Goal: Task Accomplishment & Management: Manage account settings

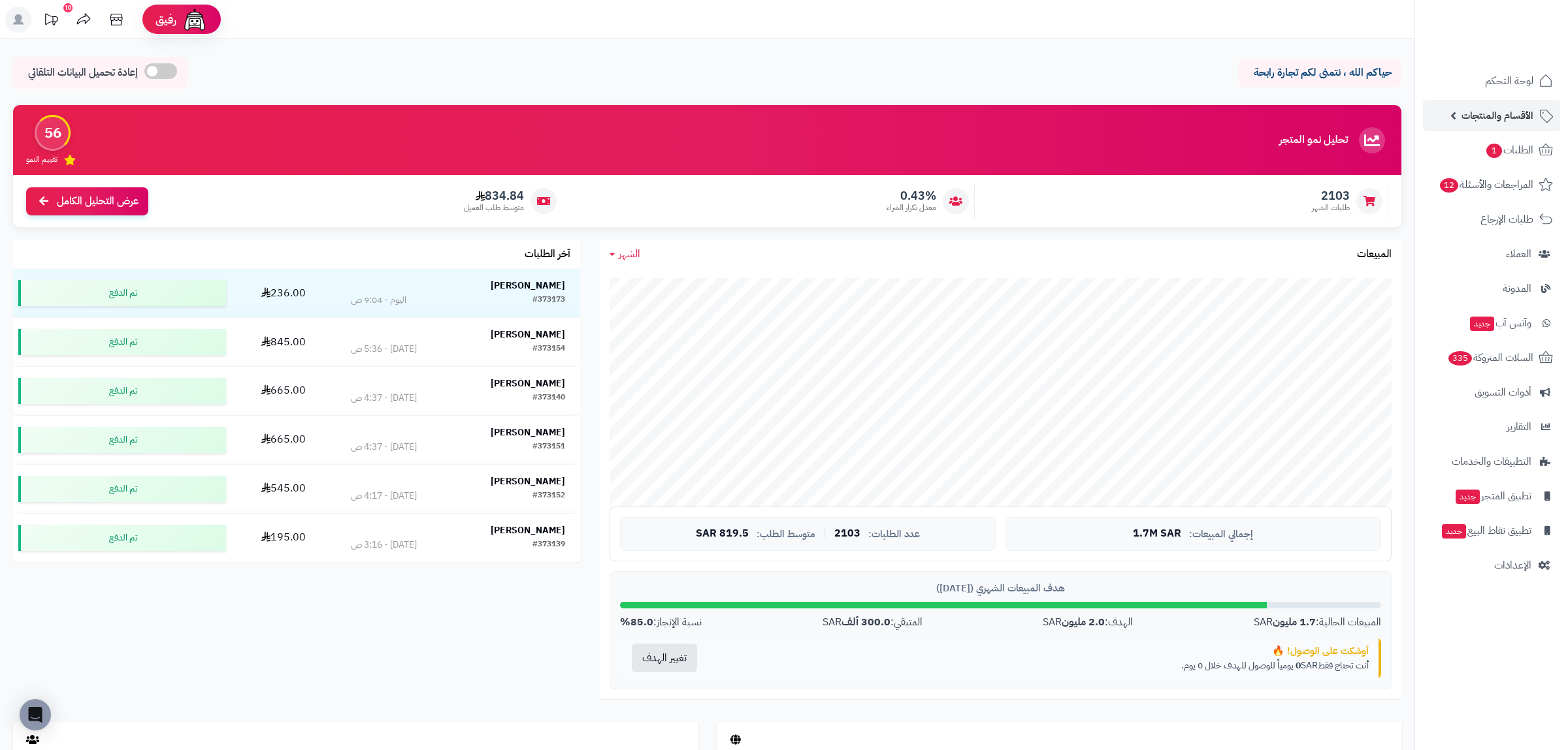
click at [1505, 110] on span "الأقسام والمنتجات" at bounding box center [1496, 115] width 72 height 18
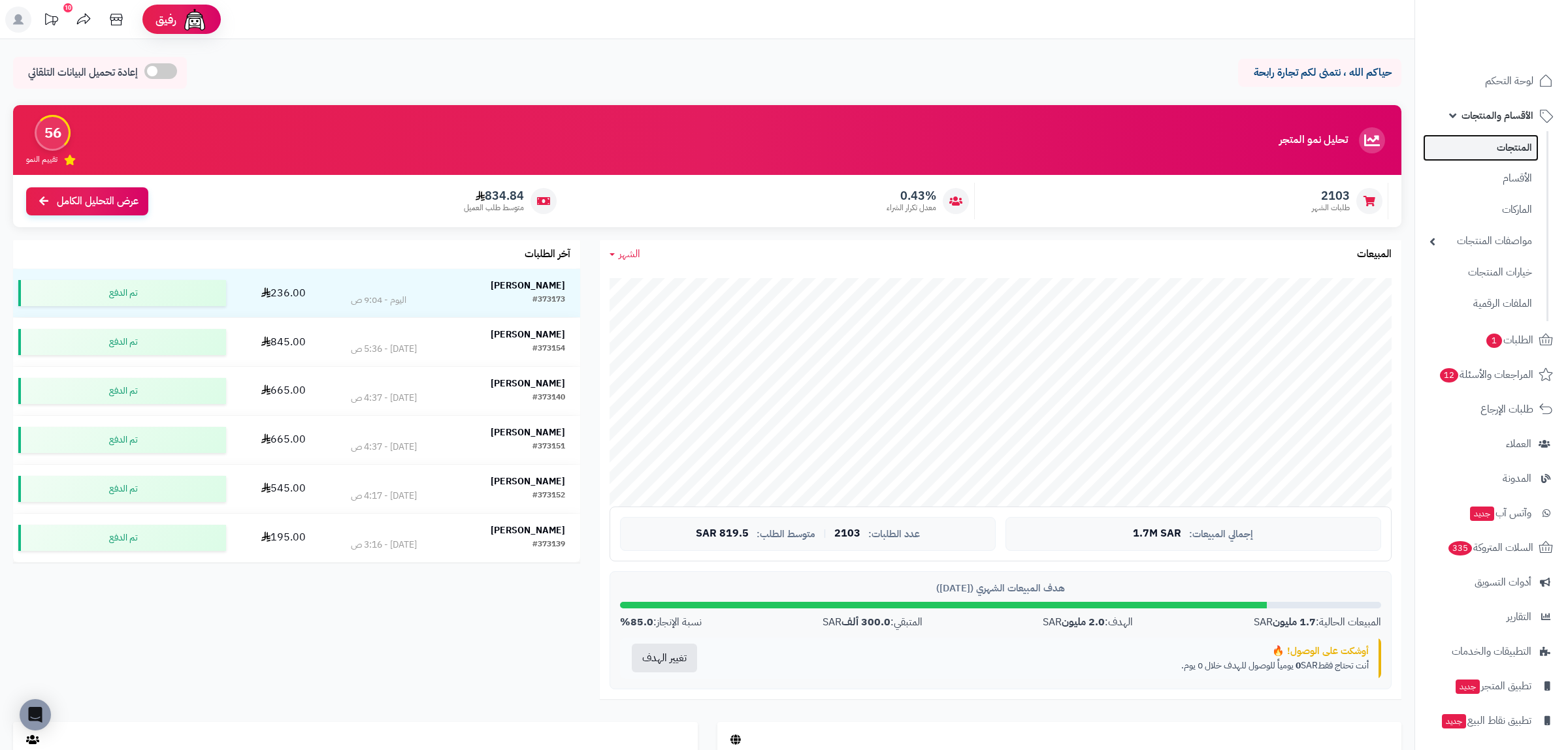
click at [1515, 150] on link "المنتجات" at bounding box center [1480, 147] width 115 height 26
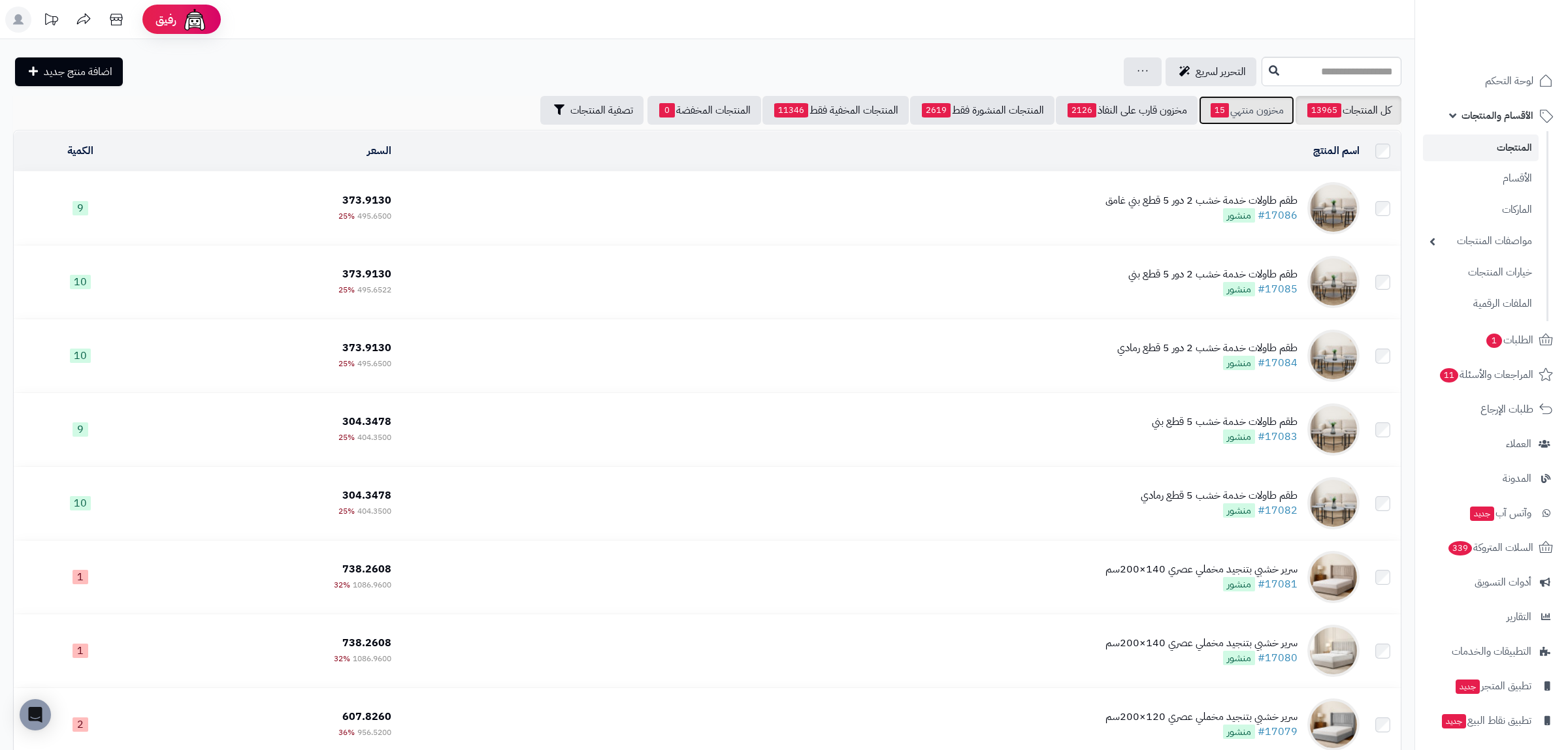
click at [1235, 113] on link "مخزون منتهي 15" at bounding box center [1245, 111] width 95 height 29
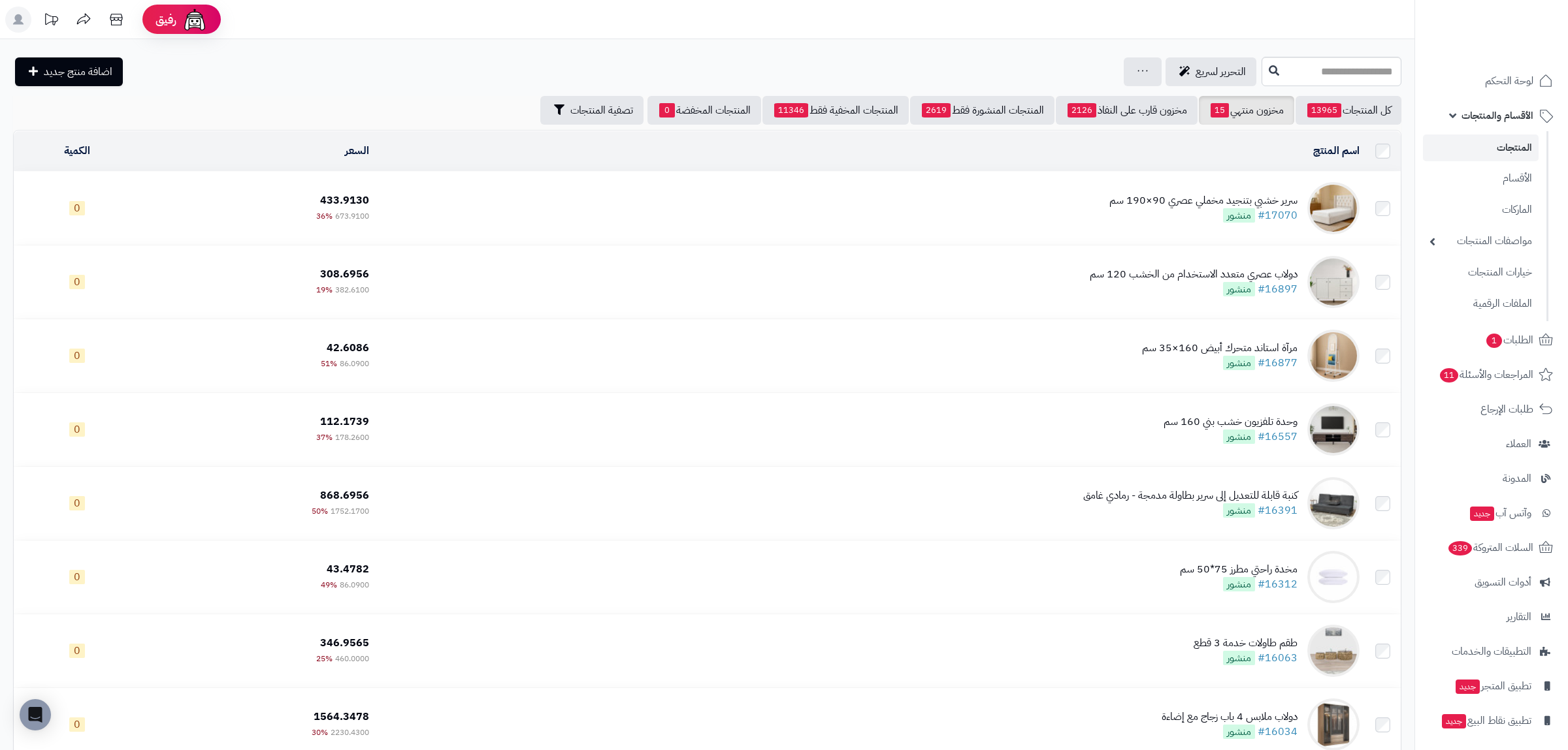
scroll to position [304, 0]
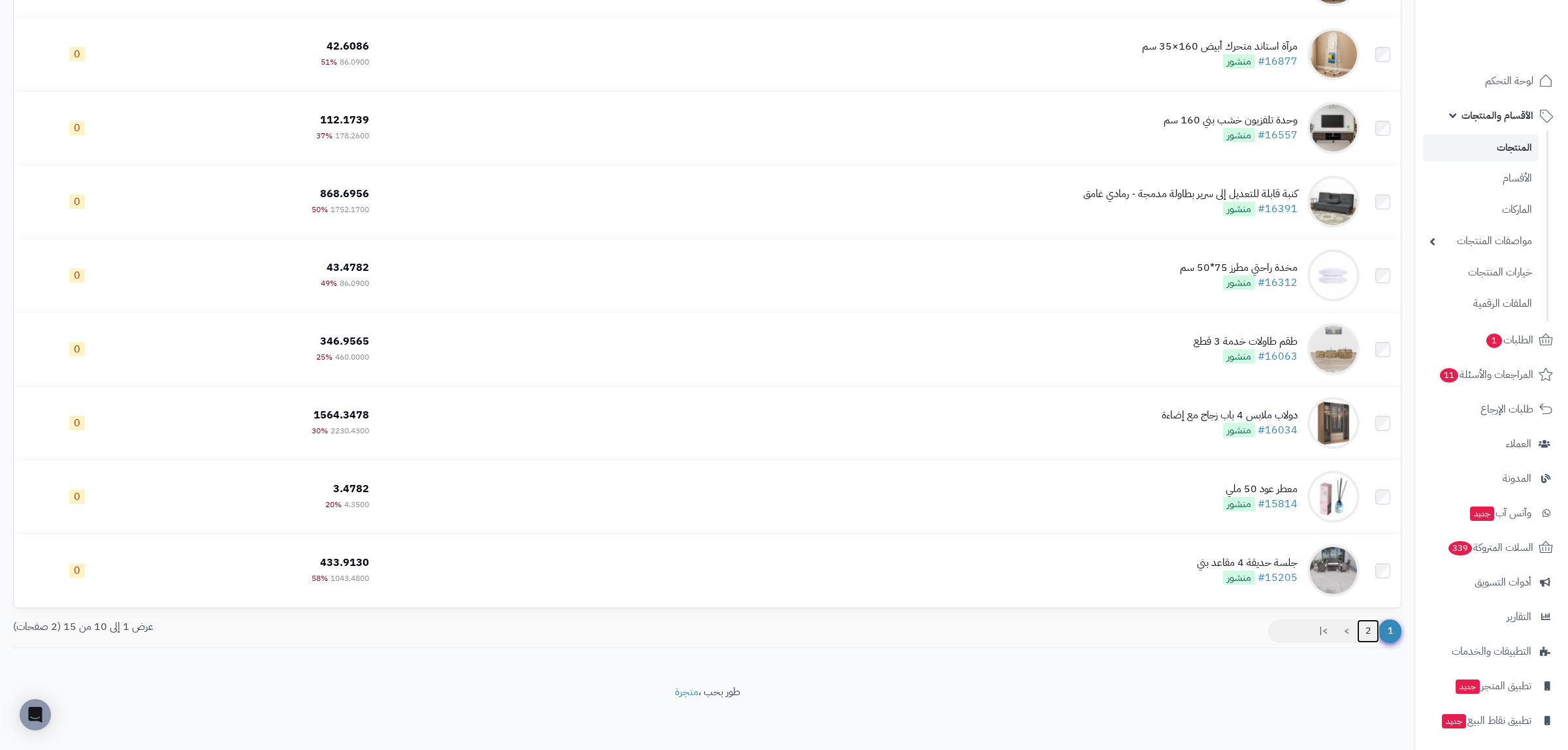
click at [1367, 631] on link "2" at bounding box center [1367, 631] width 22 height 24
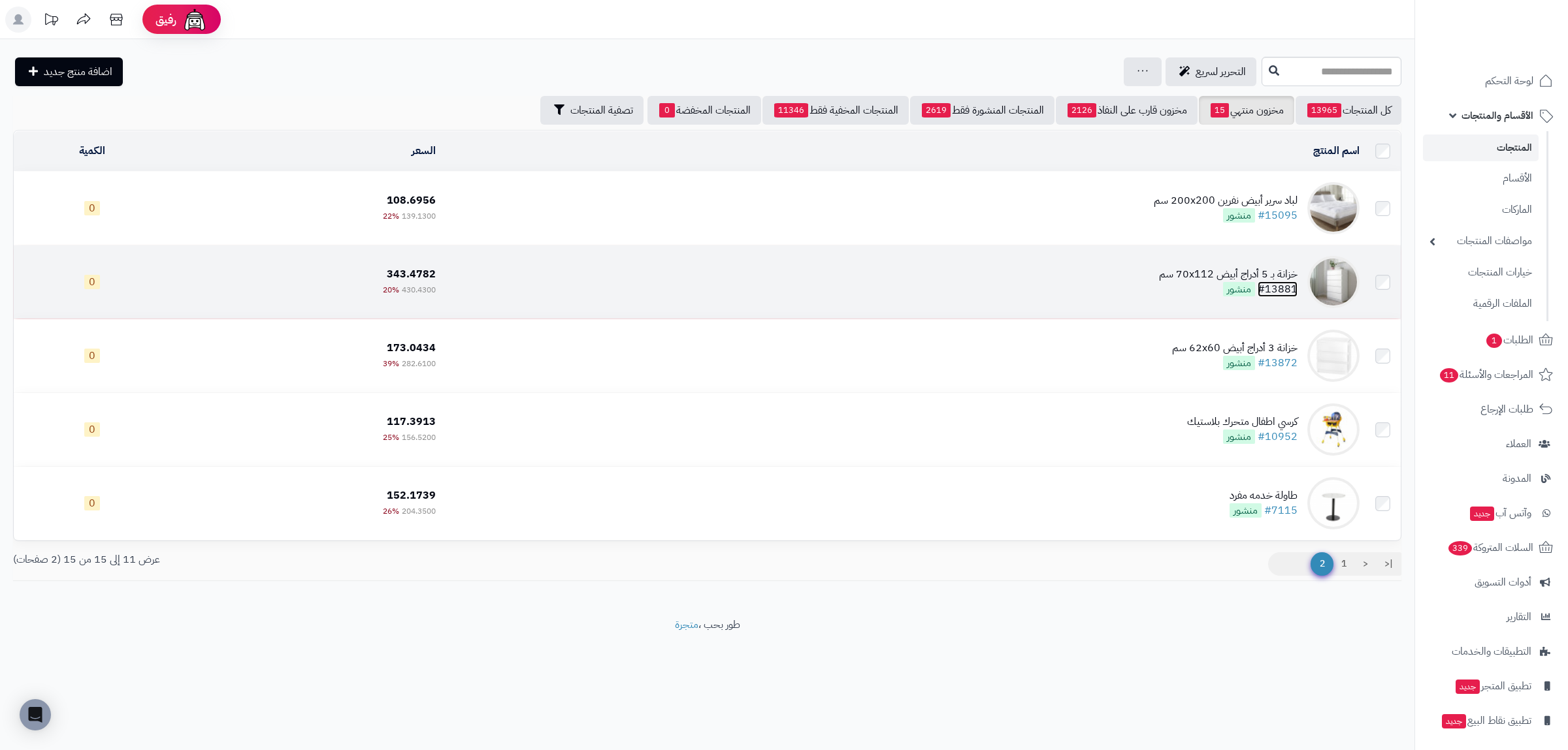
click at [1279, 287] on link "#13881" at bounding box center [1277, 289] width 40 height 15
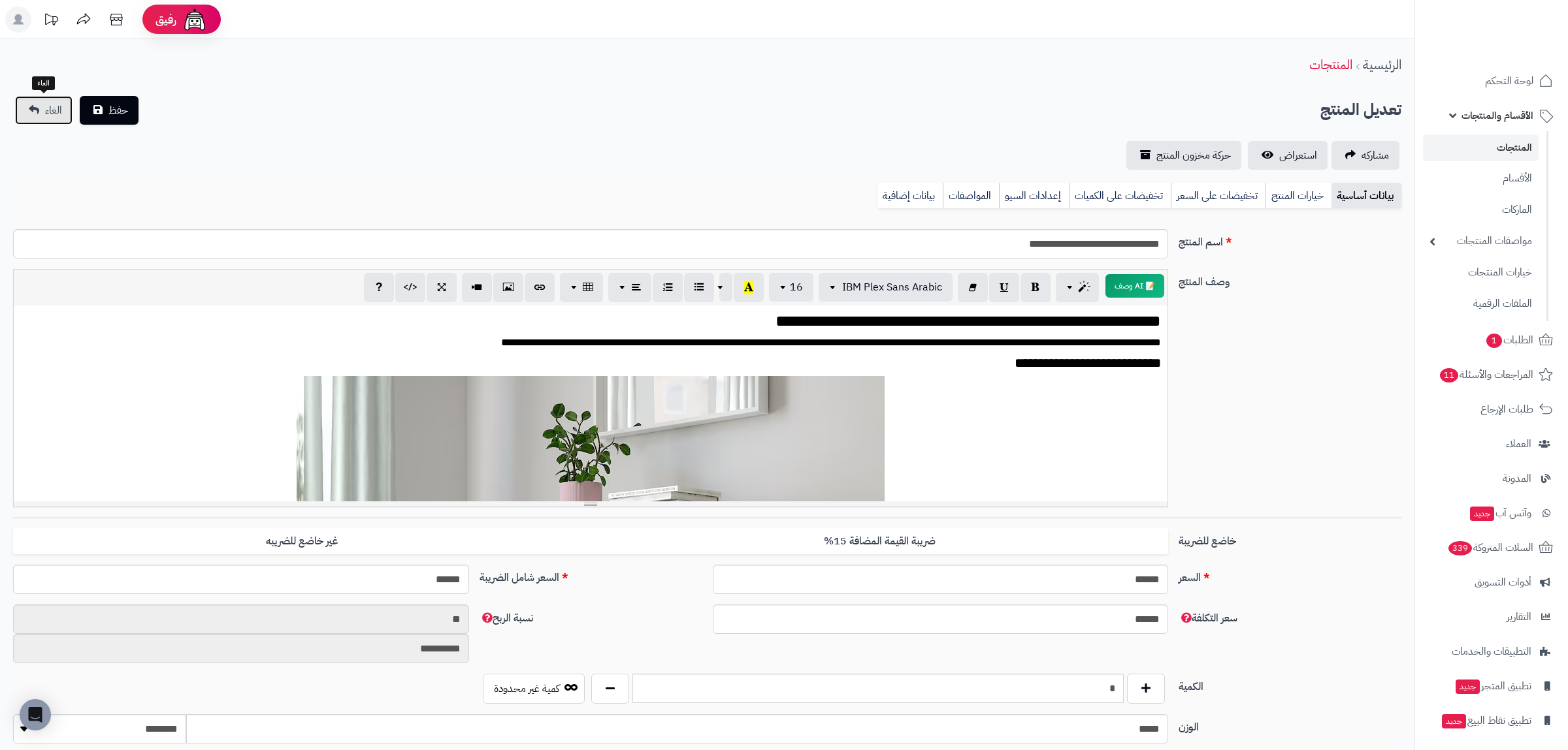
click at [49, 104] on span "الغاء" at bounding box center [54, 110] width 17 height 15
